Goal: Find specific page/section: Find specific page/section

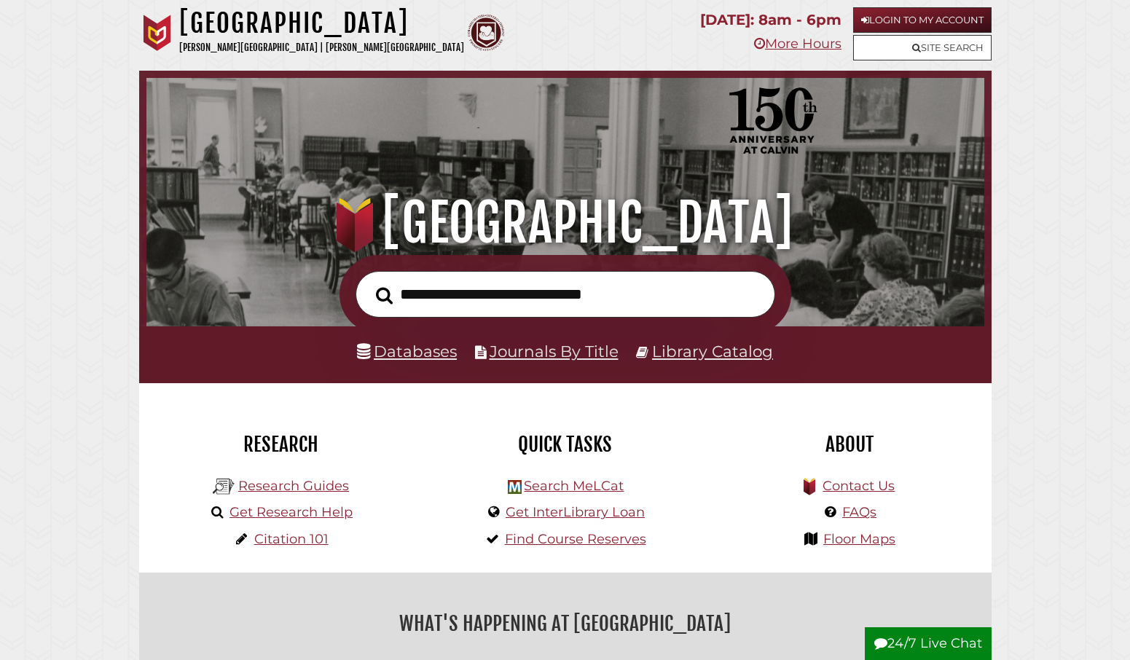
scroll to position [277, 830]
type input "*"
click at [901, 23] on link "Login to My Account" at bounding box center [922, 19] width 138 height 25
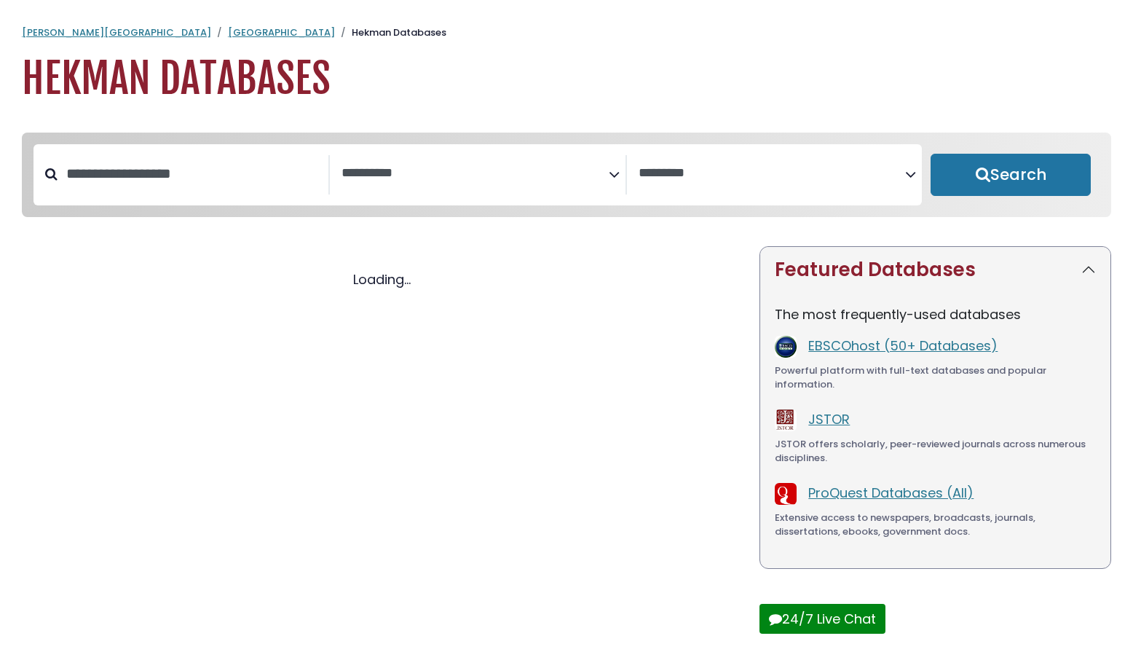
select select "Database Subject Filter"
select select "Database Vendors Filter"
select select "Database Subject Filter"
select select "Database Vendors Filter"
